Goal: Complete application form

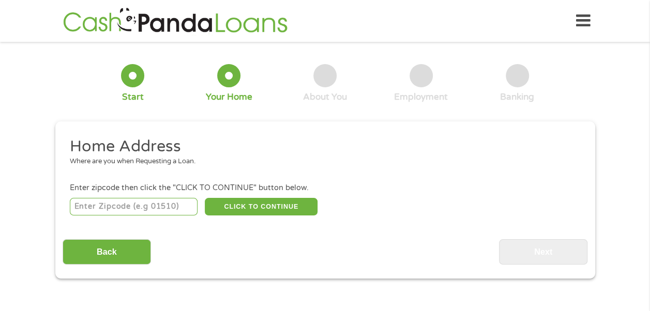
click at [130, 204] on input "number" at bounding box center [134, 207] width 128 height 18
type input "63120"
select select "[US_STATE]"
click at [242, 208] on button "CLICK TO CONTINUE" at bounding box center [261, 207] width 113 height 18
type input "63120"
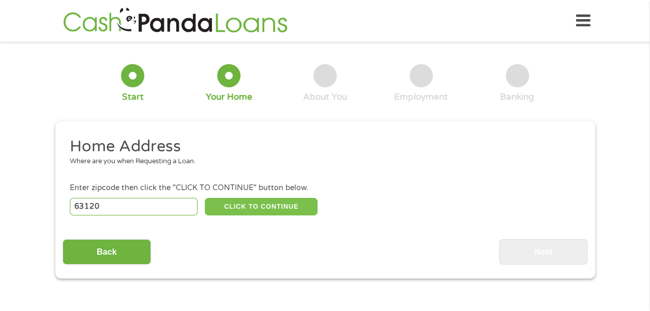
type input "Saint Louis"
select select "[US_STATE]"
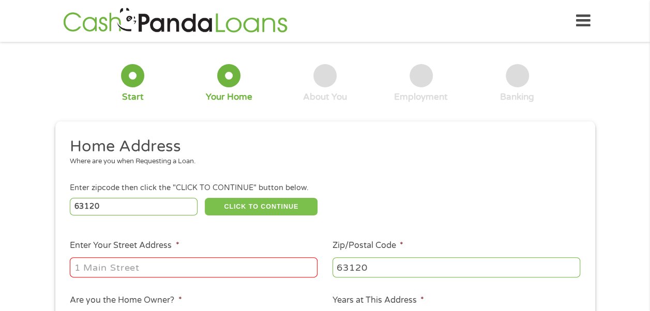
scroll to position [52, 0]
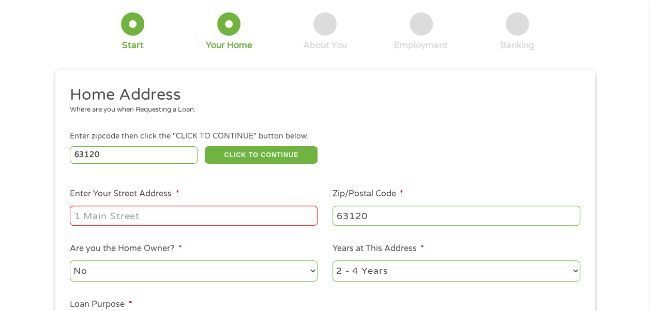
click at [145, 217] on input "Enter Your Street Address *" at bounding box center [194, 216] width 248 height 20
type input "[STREET_ADDRESS]"
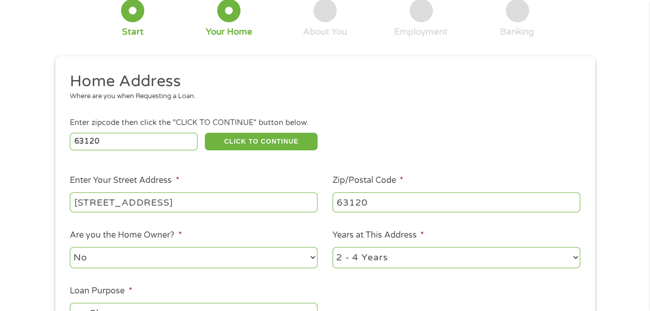
scroll to position [103, 0]
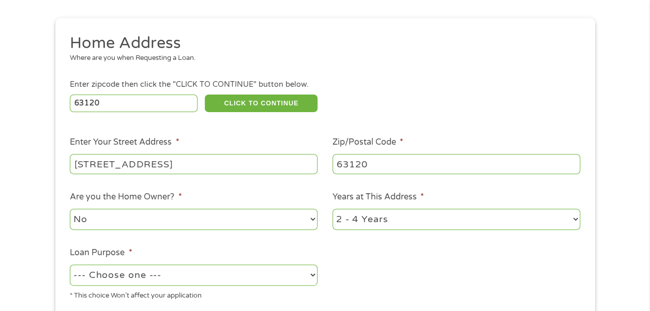
click at [313, 214] on select "No Yes" at bounding box center [194, 219] width 248 height 21
click at [312, 221] on select "No Yes" at bounding box center [194, 219] width 248 height 21
click at [132, 221] on select "No Yes" at bounding box center [194, 219] width 248 height 21
select select "yes"
click at [70, 209] on select "No Yes" at bounding box center [194, 219] width 248 height 21
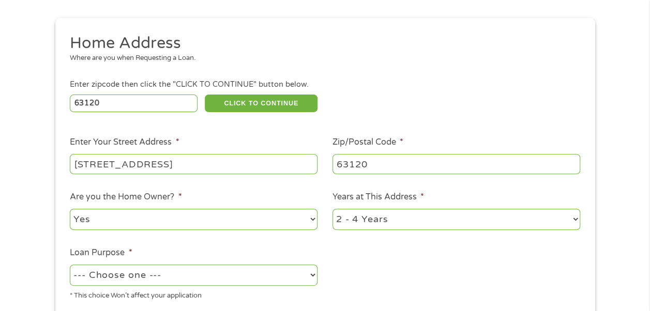
click at [573, 218] on select "1 Year or less 1 - 2 Years 2 - 4 Years Over 4 Years" at bounding box center [456, 219] width 248 height 21
select select "60months"
click at [332, 209] on select "1 Year or less 1 - 2 Years 2 - 4 Years Over 4 Years" at bounding box center [456, 219] width 248 height 21
click at [310, 274] on select "--- Choose one --- Pay Bills Debt Consolidation Home Improvement Major Purchase…" at bounding box center [194, 275] width 248 height 21
select select "shorttermcash"
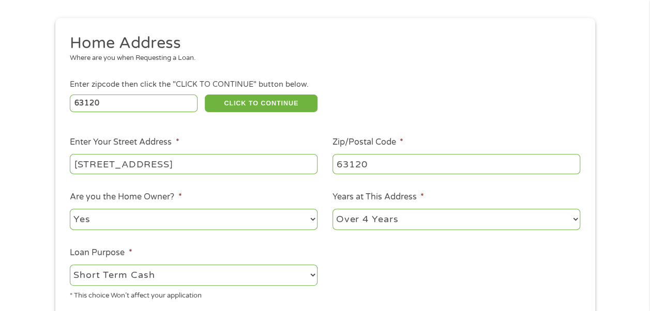
click at [70, 265] on select "--- Choose one --- Pay Bills Debt Consolidation Home Improvement Major Purchase…" at bounding box center [194, 275] width 248 height 21
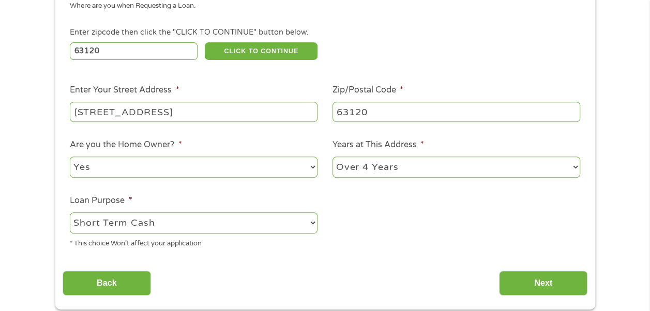
scroll to position [207, 0]
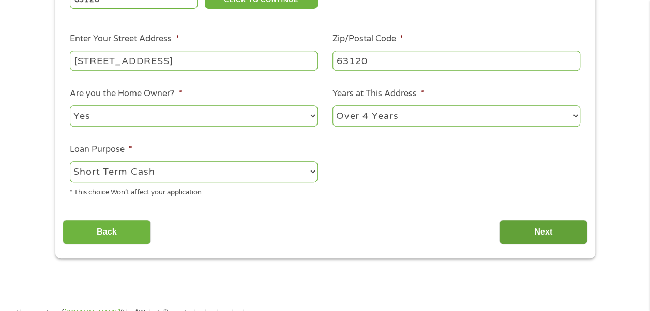
click at [521, 235] on input "Next" at bounding box center [543, 232] width 88 height 25
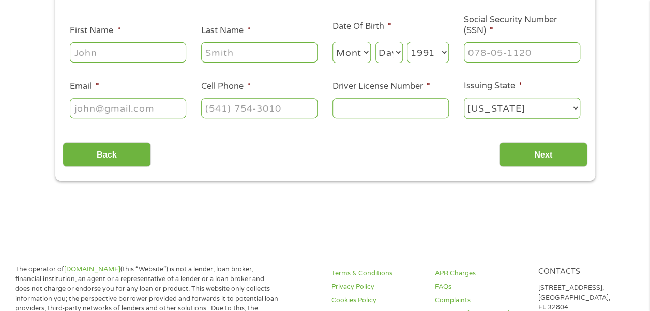
scroll to position [0, 0]
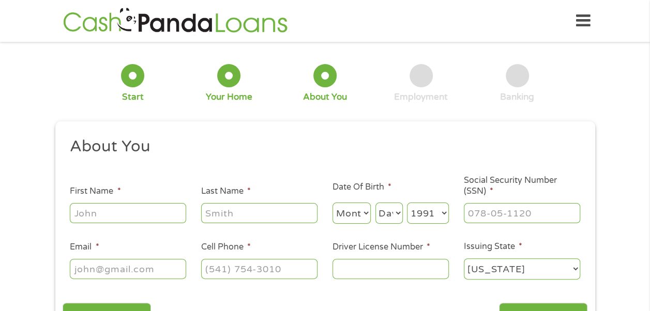
click at [117, 210] on input "First Name *" at bounding box center [128, 213] width 116 height 20
type input "[PERSON_NAME]"
type input "[EMAIL_ADDRESS][DOMAIN_NAME]"
type input "3144617631"
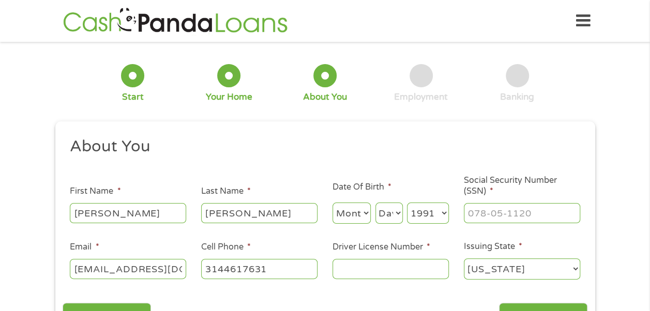
select select "[US_STATE]"
type input "[PHONE_NUMBER]"
click at [366, 215] on select "Month 1 2 3 4 5 6 7 8 9 10 11 12" at bounding box center [351, 213] width 39 height 21
select select "10"
click at [332, 203] on select "Month 1 2 3 4 5 6 7 8 9 10 11 12" at bounding box center [351, 213] width 39 height 21
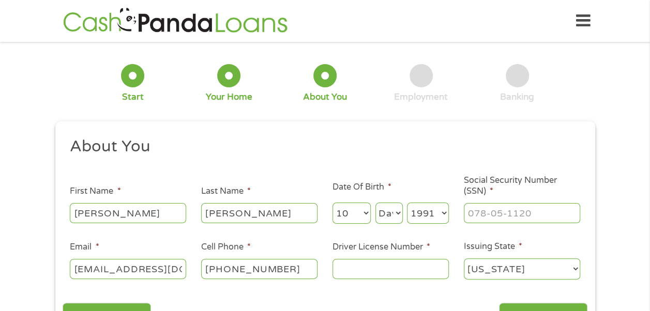
drag, startPoint x: 400, startPoint y: 208, endPoint x: 397, endPoint y: 214, distance: 6.0
click at [400, 208] on select "Day 1 2 3 4 5 6 7 8 9 10 11 12 13 14 15 16 17 18 19 20 21 22 23 24 25 26 27 28 …" at bounding box center [388, 213] width 27 height 21
select select "4"
click at [375, 203] on select "Day 1 2 3 4 5 6 7 8 9 10 11 12 13 14 15 16 17 18 19 20 21 22 23 24 25 26 27 28 …" at bounding box center [388, 213] width 27 height 21
click at [480, 221] on input "___-__-____" at bounding box center [522, 213] width 116 height 20
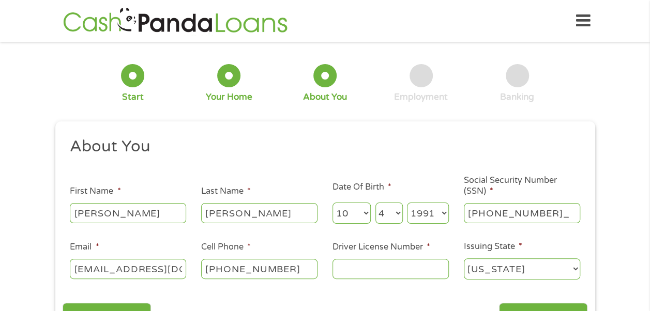
type input "491-06-0573"
click at [388, 267] on input "Driver License Number *" at bounding box center [390, 269] width 116 height 20
click at [343, 265] on input "u177128005" at bounding box center [390, 269] width 116 height 20
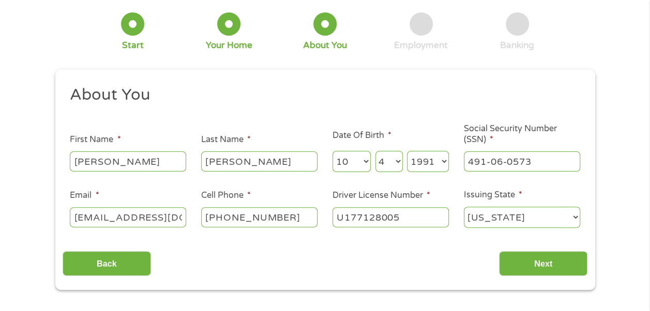
type input "U177128005"
click at [577, 218] on select "[US_STATE] [US_STATE] [US_STATE] [US_STATE] [US_STATE] [US_STATE] [US_STATE] [U…" at bounding box center [522, 217] width 116 height 21
select select "[US_STATE]"
click at [464, 207] on select "[US_STATE] [US_STATE] [US_STATE] [US_STATE] [US_STATE] [US_STATE] [US_STATE] [U…" at bounding box center [522, 217] width 116 height 21
click at [534, 262] on input "Next" at bounding box center [543, 263] width 88 height 25
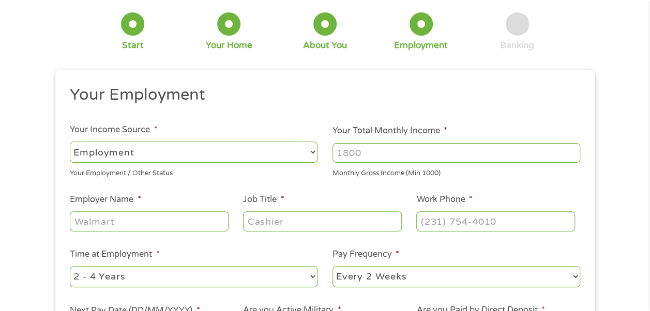
click at [312, 151] on select "--- Choose one --- Employment [DEMOGRAPHIC_DATA] Benefits" at bounding box center [194, 152] width 248 height 21
select select "benefits"
click at [70, 142] on select "--- Choose one --- Employment [DEMOGRAPHIC_DATA] Benefits" at bounding box center [194, 152] width 248 height 21
type input "Other"
type input "[PHONE_NUMBER]"
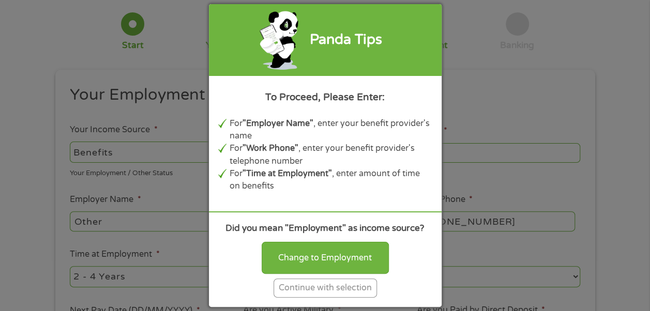
click at [311, 290] on div "Continue with selection" at bounding box center [324, 288] width 103 height 19
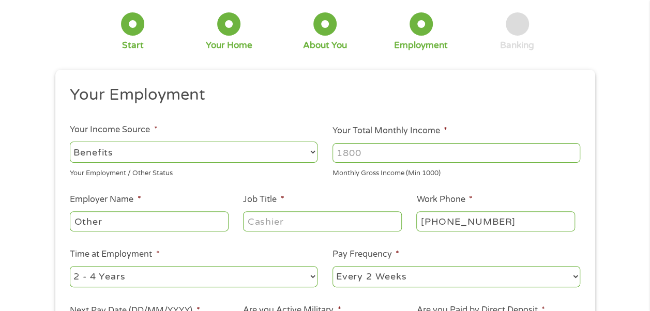
drag, startPoint x: 408, startPoint y: 153, endPoint x: 349, endPoint y: 148, distance: 58.6
click at [349, 148] on input "Your Total Monthly Income *" at bounding box center [456, 153] width 248 height 20
type input "9"
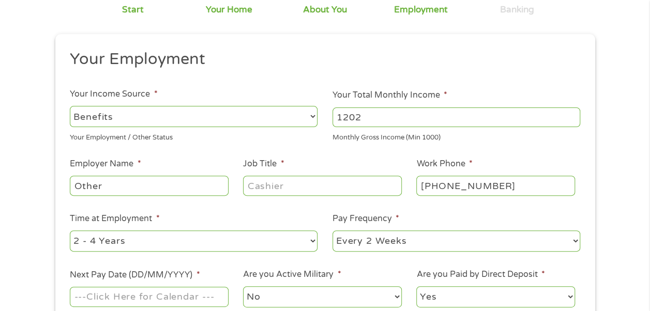
scroll to position [103, 0]
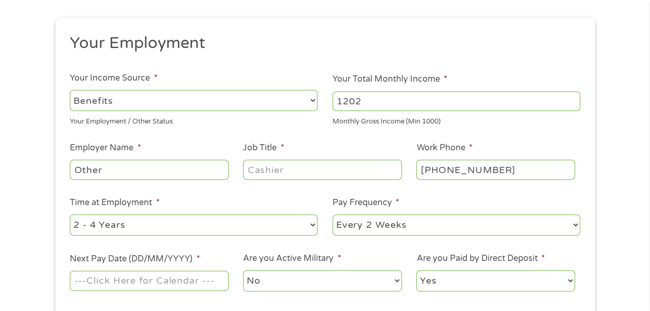
type input "1202"
click at [153, 161] on input "Other" at bounding box center [149, 170] width 158 height 20
type input "O"
type input "SSI"
click at [300, 168] on input "Job Title *" at bounding box center [322, 170] width 158 height 20
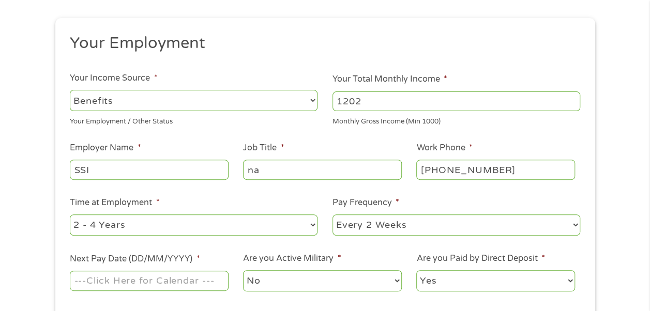
type input "na"
click at [316, 227] on select "--- Choose one --- 1 Year or less 1 - 2 Years 2 - 4 Years Over 4 Years" at bounding box center [194, 224] width 248 height 21
select select "60months"
click at [70, 214] on select "--- Choose one --- 1 Year or less 1 - 2 Years 2 - 4 Years Over 4 Years" at bounding box center [194, 224] width 248 height 21
click at [574, 222] on select "--- Choose one --- Every 2 Weeks Every Week Monthly Semi-Monthly" at bounding box center [456, 224] width 248 height 21
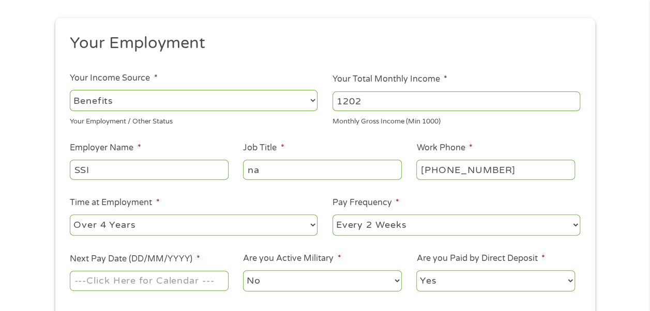
select select "monthly"
click at [332, 214] on select "--- Choose one --- Every 2 Weeks Every Week Monthly Semi-Monthly" at bounding box center [456, 224] width 248 height 21
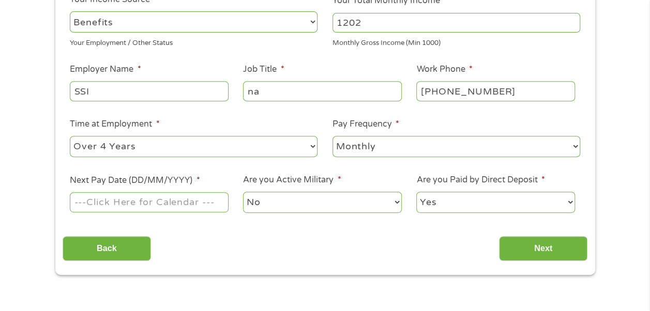
scroll to position [207, 0]
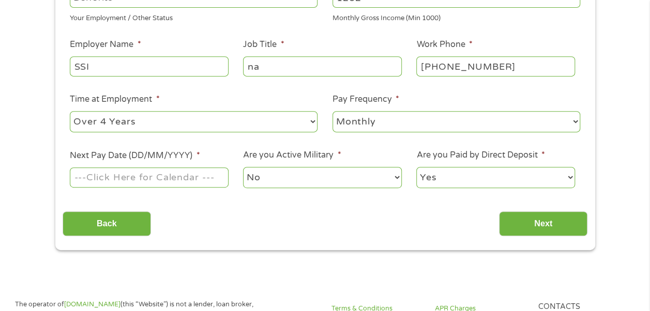
click at [186, 174] on input "Next Pay Date (DD/MM/YYYY) *" at bounding box center [149, 177] width 158 height 20
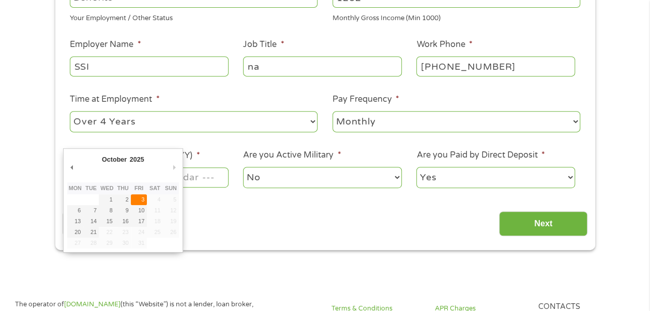
type input "[DATE]"
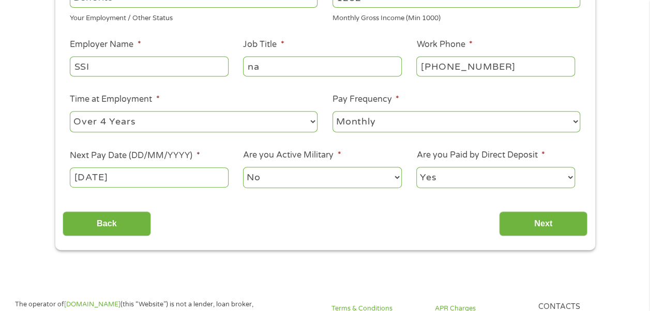
click at [570, 176] on select "Yes No" at bounding box center [495, 177] width 158 height 21
click at [416, 167] on select "Yes No" at bounding box center [495, 177] width 158 height 21
click at [525, 227] on input "Next" at bounding box center [543, 223] width 88 height 25
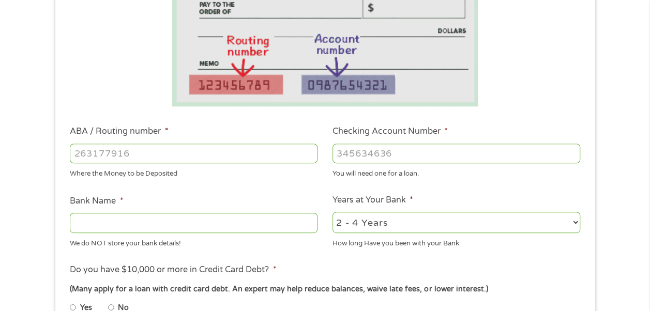
click at [119, 154] on input "ABA / Routing number *" at bounding box center [194, 154] width 248 height 20
type input "081000032"
type input "BANK OF AMERICA NA"
type input "081000032"
click at [375, 150] on input "Checking Account Number *" at bounding box center [456, 154] width 248 height 20
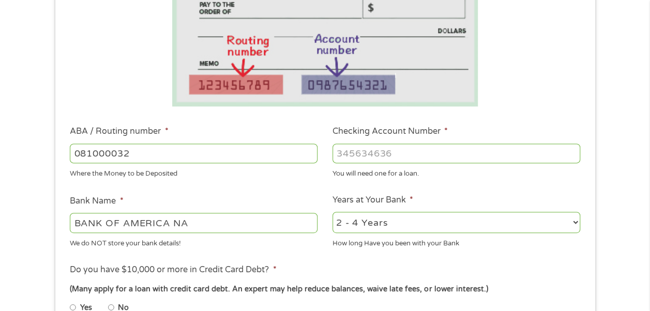
click at [352, 152] on input "Checking Account Number *" at bounding box center [456, 154] width 248 height 20
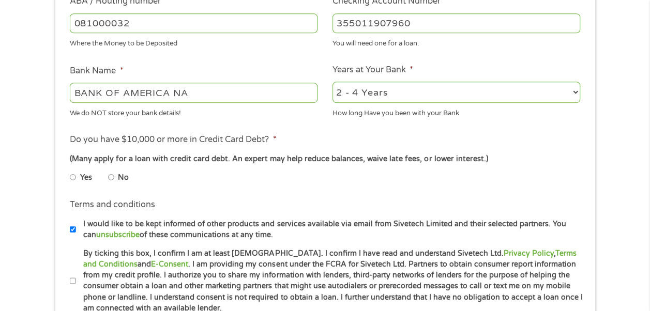
scroll to position [362, 0]
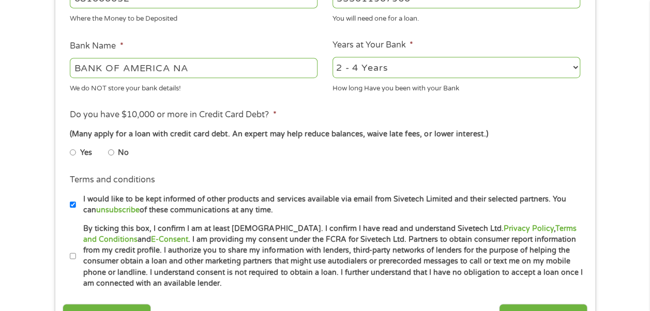
type input "355011907960"
click at [110, 153] on input "No" at bounding box center [111, 152] width 6 height 17
radio input "true"
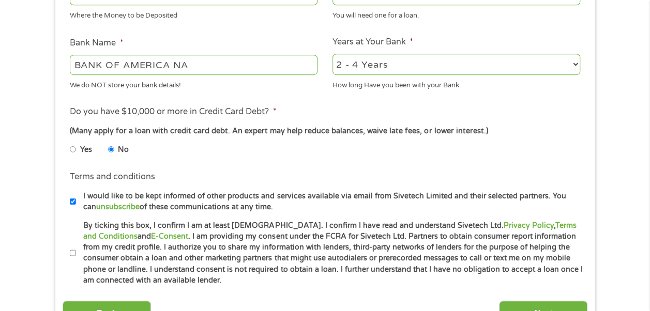
scroll to position [413, 0]
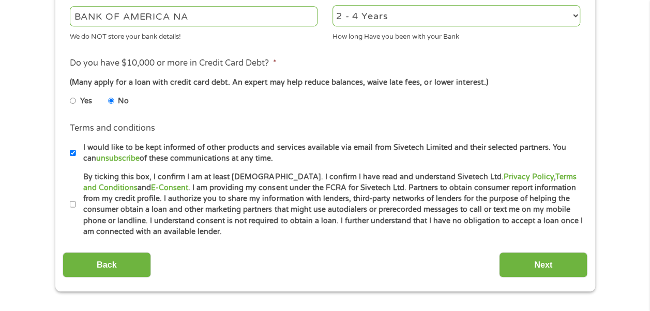
click at [71, 153] on input "I would like to be kept informed of other products and services available via e…" at bounding box center [73, 153] width 6 height 17
checkbox input "false"
click at [71, 204] on input "By ticking this box, I confirm I am at least [DEMOGRAPHIC_DATA]. I confirm I ha…" at bounding box center [73, 204] width 6 height 17
checkbox input "true"
click at [556, 263] on input "Next" at bounding box center [543, 264] width 88 height 25
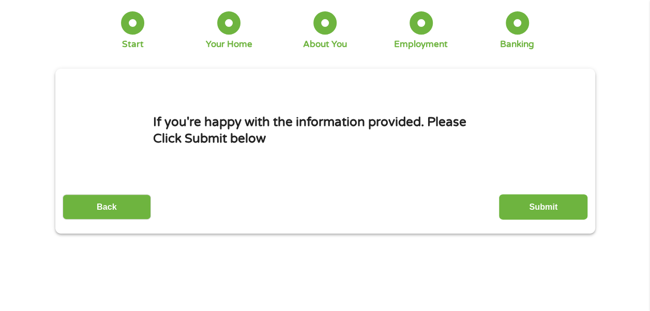
scroll to position [0, 0]
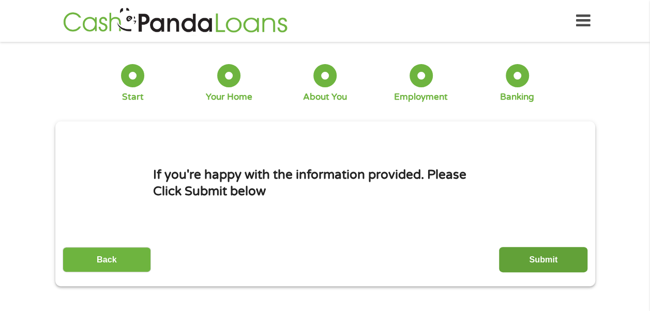
click at [554, 264] on input "Submit" at bounding box center [543, 259] width 88 height 25
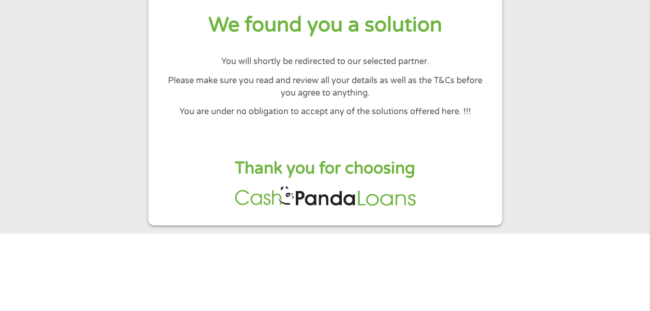
scroll to position [103, 0]
